Goal: Navigation & Orientation: Find specific page/section

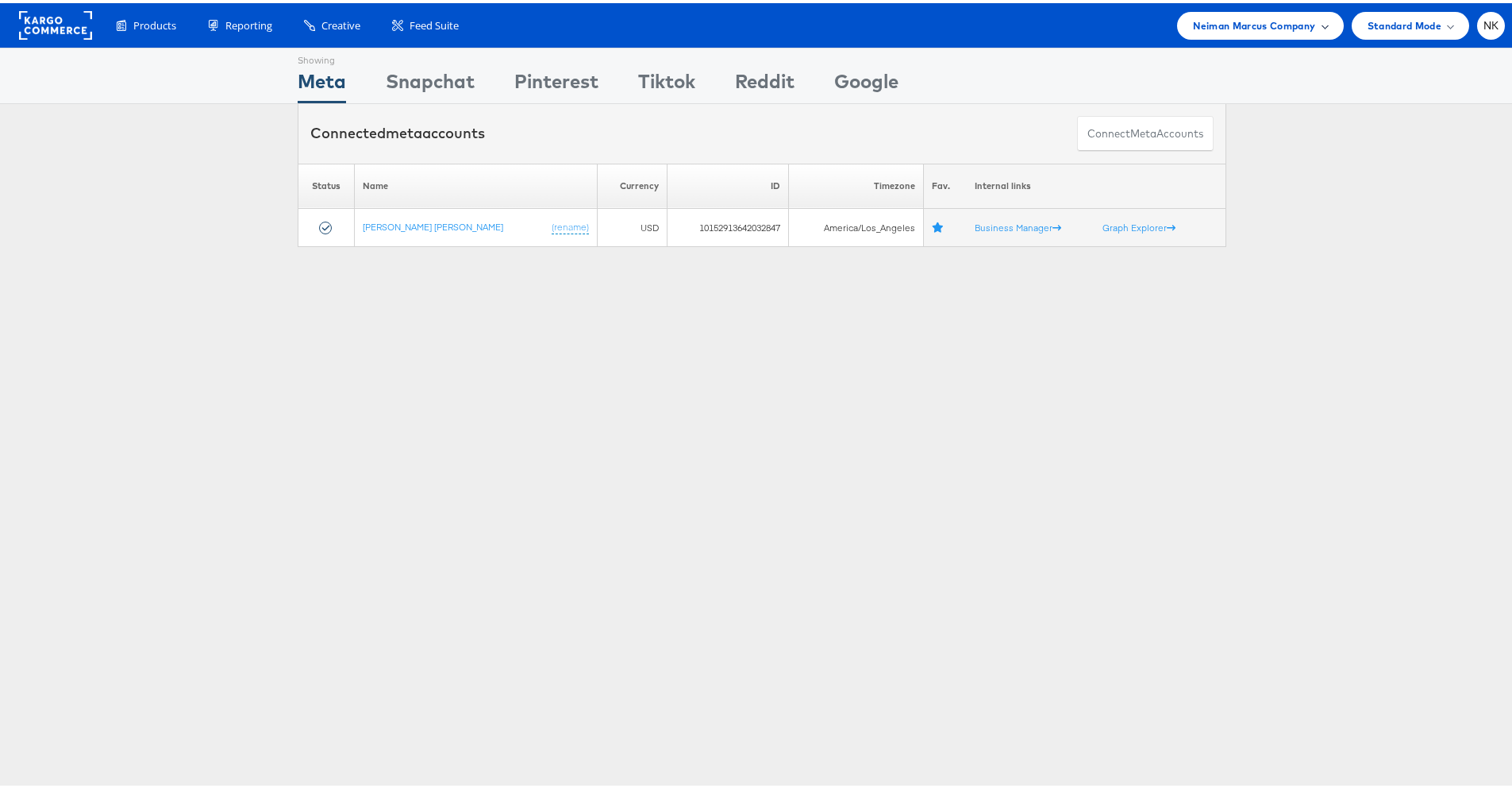
click at [1241, 13] on div "Neiman Marcus Company" at bounding box center [1259, 23] width 166 height 28
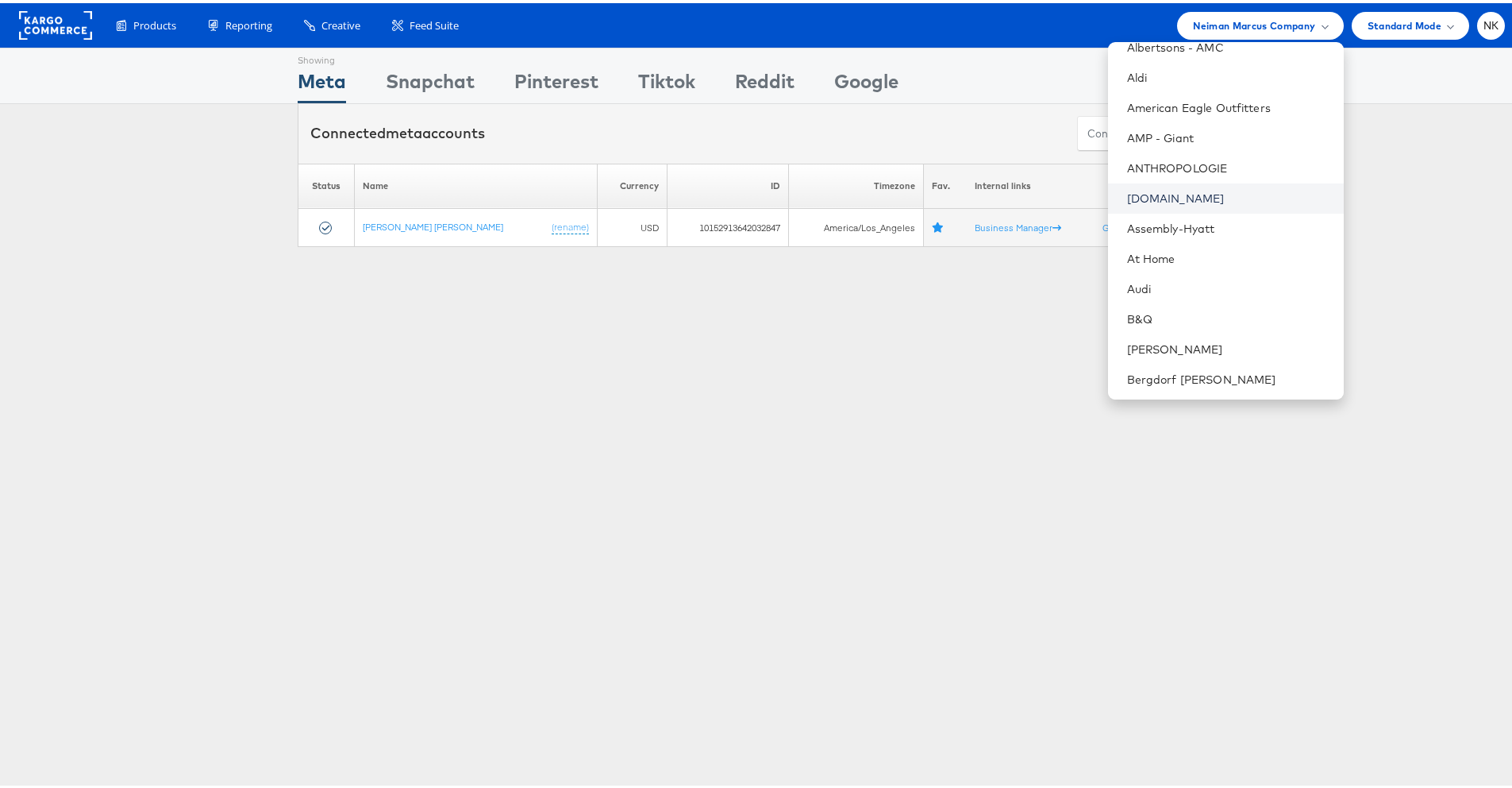
scroll to position [182, 0]
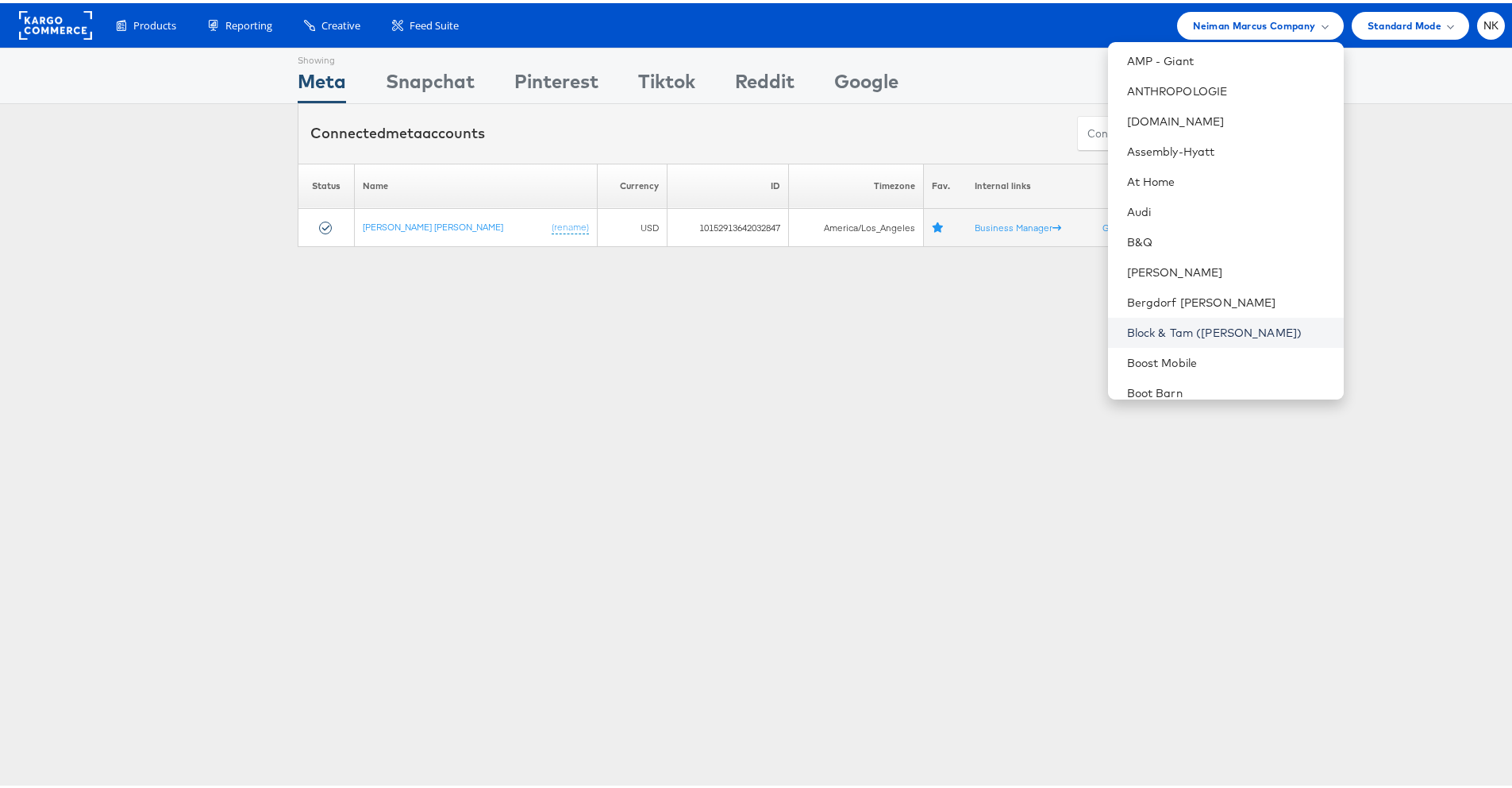
click at [1191, 322] on link "Block & Tam ([PERSON_NAME])" at bounding box center [1229, 330] width 204 height 16
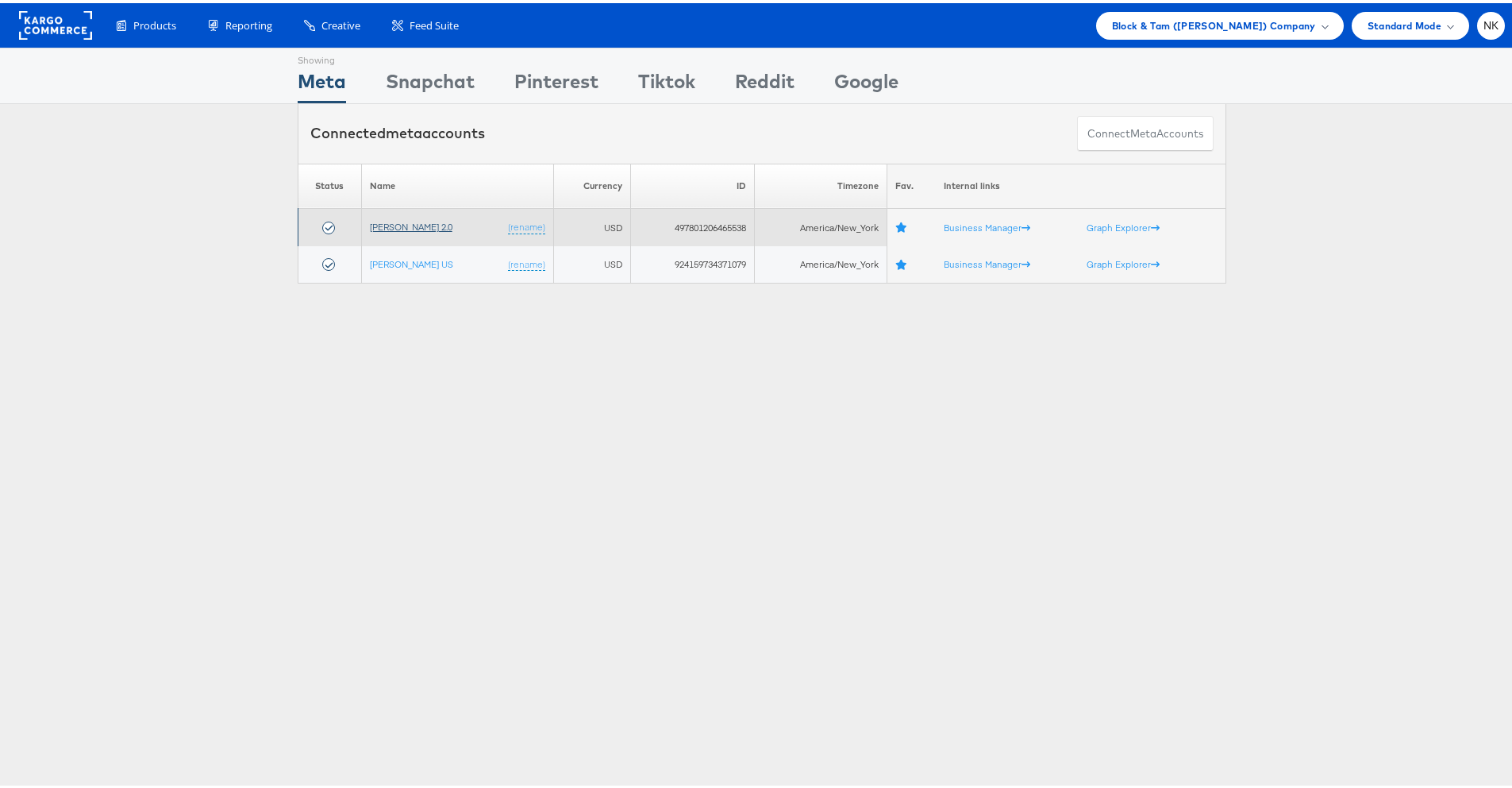
click at [435, 225] on link "Veronica Beard 2.0" at bounding box center [411, 224] width 83 height 12
